Goal: Information Seeking & Learning: Check status

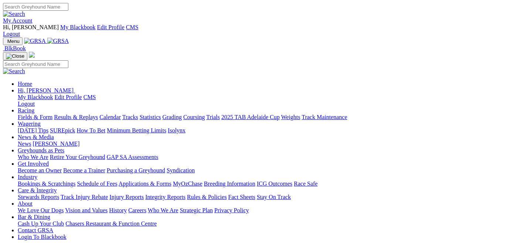
click at [59, 194] on link "Stewards Reports" at bounding box center [38, 197] width 41 height 6
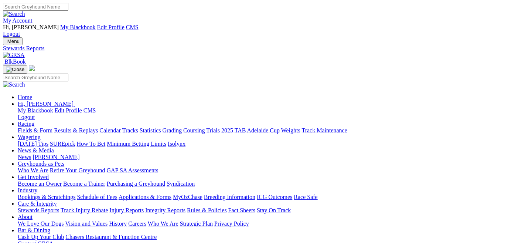
drag, startPoint x: 234, startPoint y: 99, endPoint x: 221, endPoint y: 120, distance: 24.8
click at [34, 121] on link "Racing" at bounding box center [26, 124] width 17 height 6
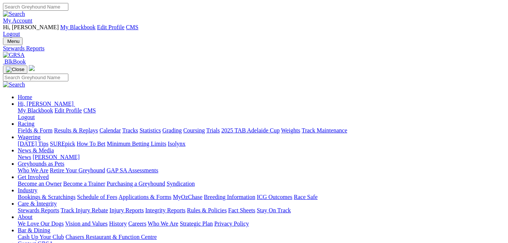
click at [34, 121] on link "Racing" at bounding box center [26, 124] width 17 height 6
click at [94, 127] on link "Results & Replays" at bounding box center [76, 130] width 44 height 6
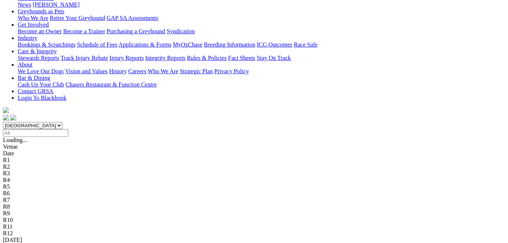
scroll to position [161, 0]
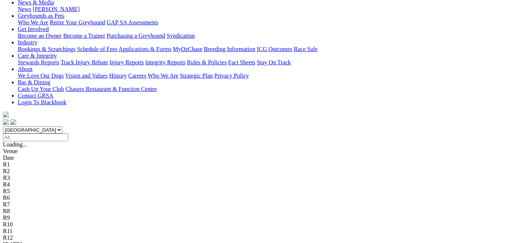
scroll to position [148, 0]
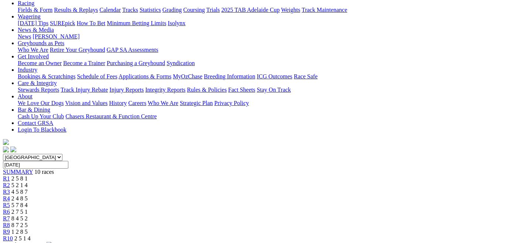
scroll to position [121, 0]
